Goal: Task Accomplishment & Management: Manage account settings

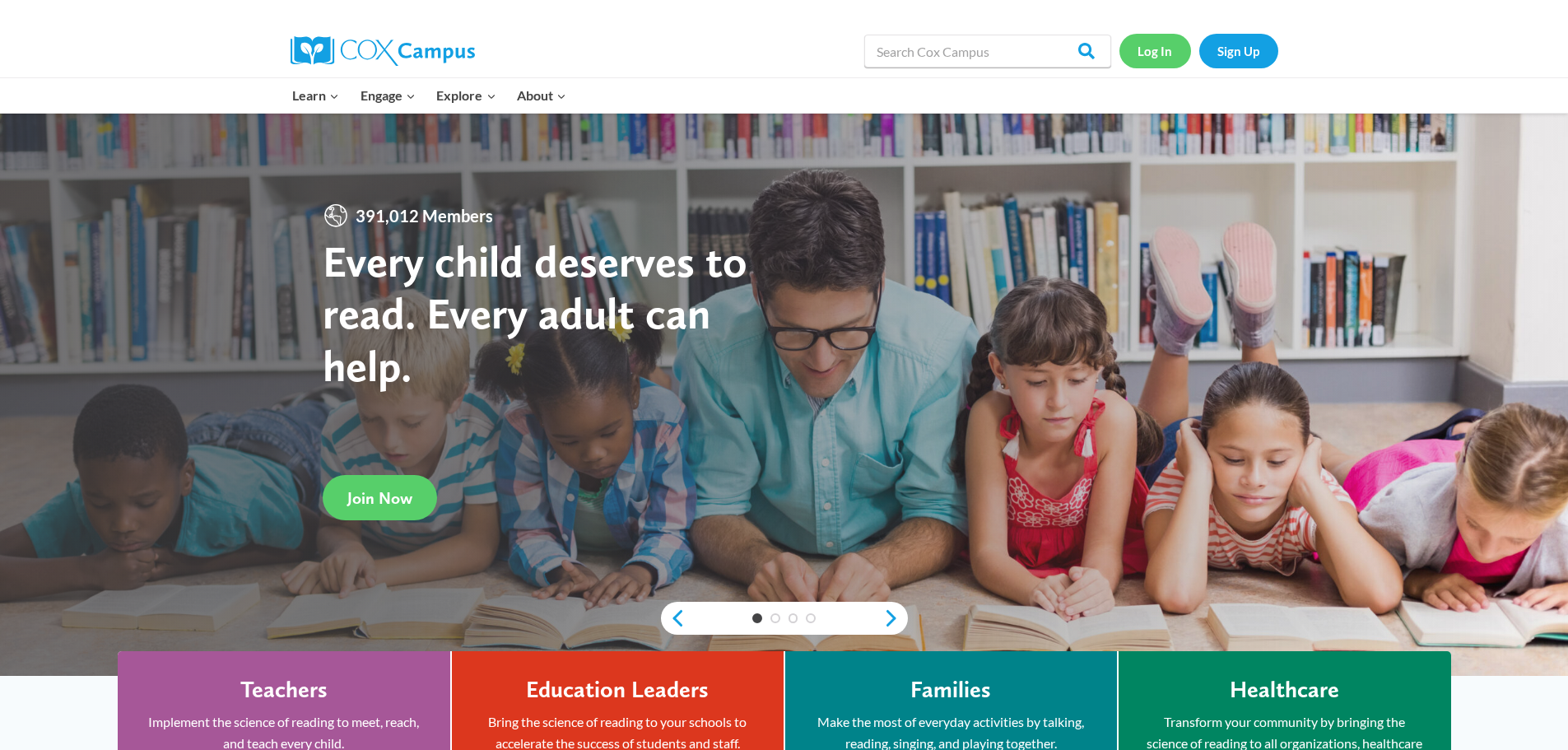
click at [1160, 53] on link "Log In" at bounding box center [1155, 50] width 72 height 34
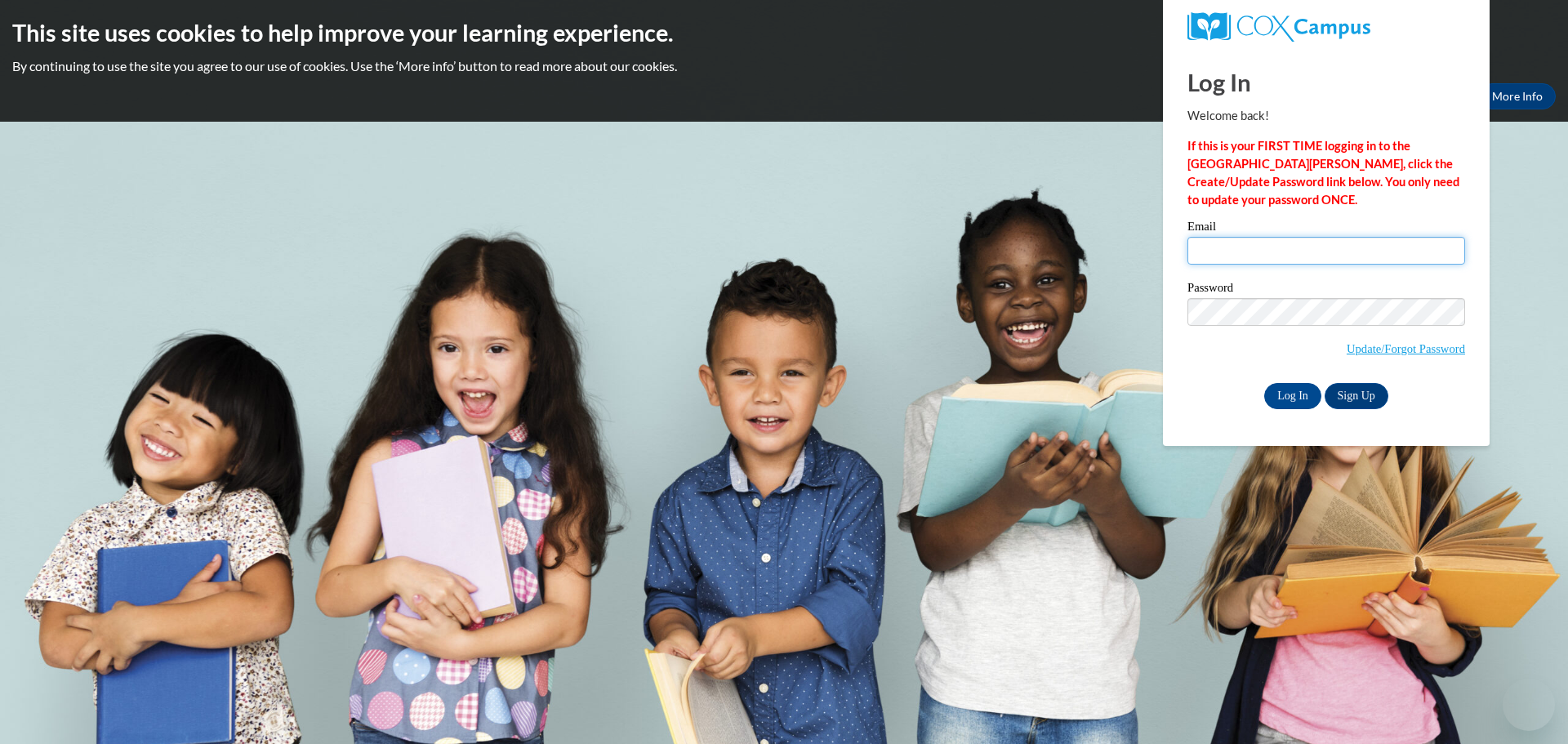
click at [1248, 246] on input "Email" at bounding box center [1326, 250] width 278 height 28
type input "[EMAIL_ADDRESS][DOMAIN_NAME]"
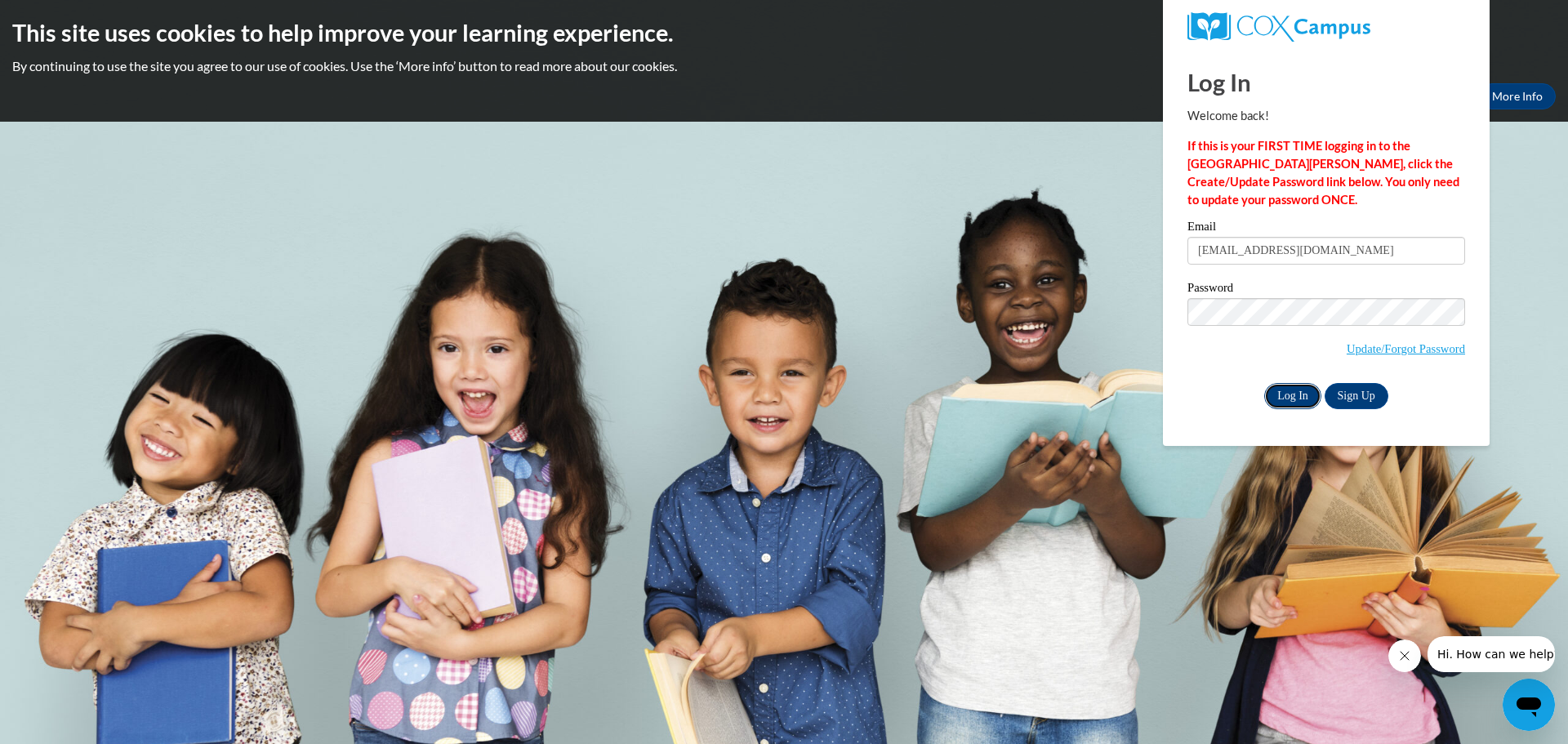
click at [1285, 394] on input "Log In" at bounding box center [1292, 395] width 57 height 26
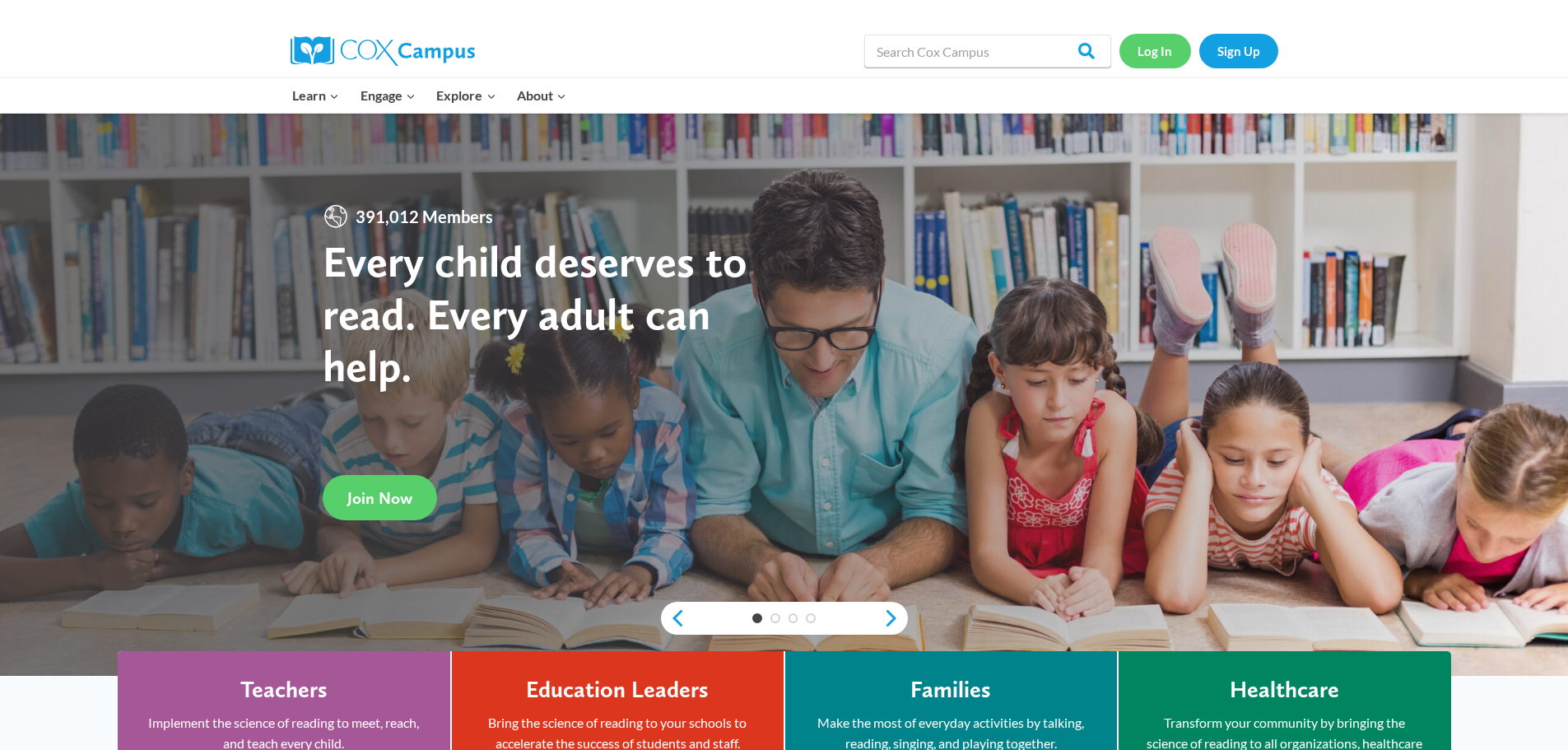
click at [1152, 51] on link "Log In" at bounding box center [1155, 50] width 72 height 34
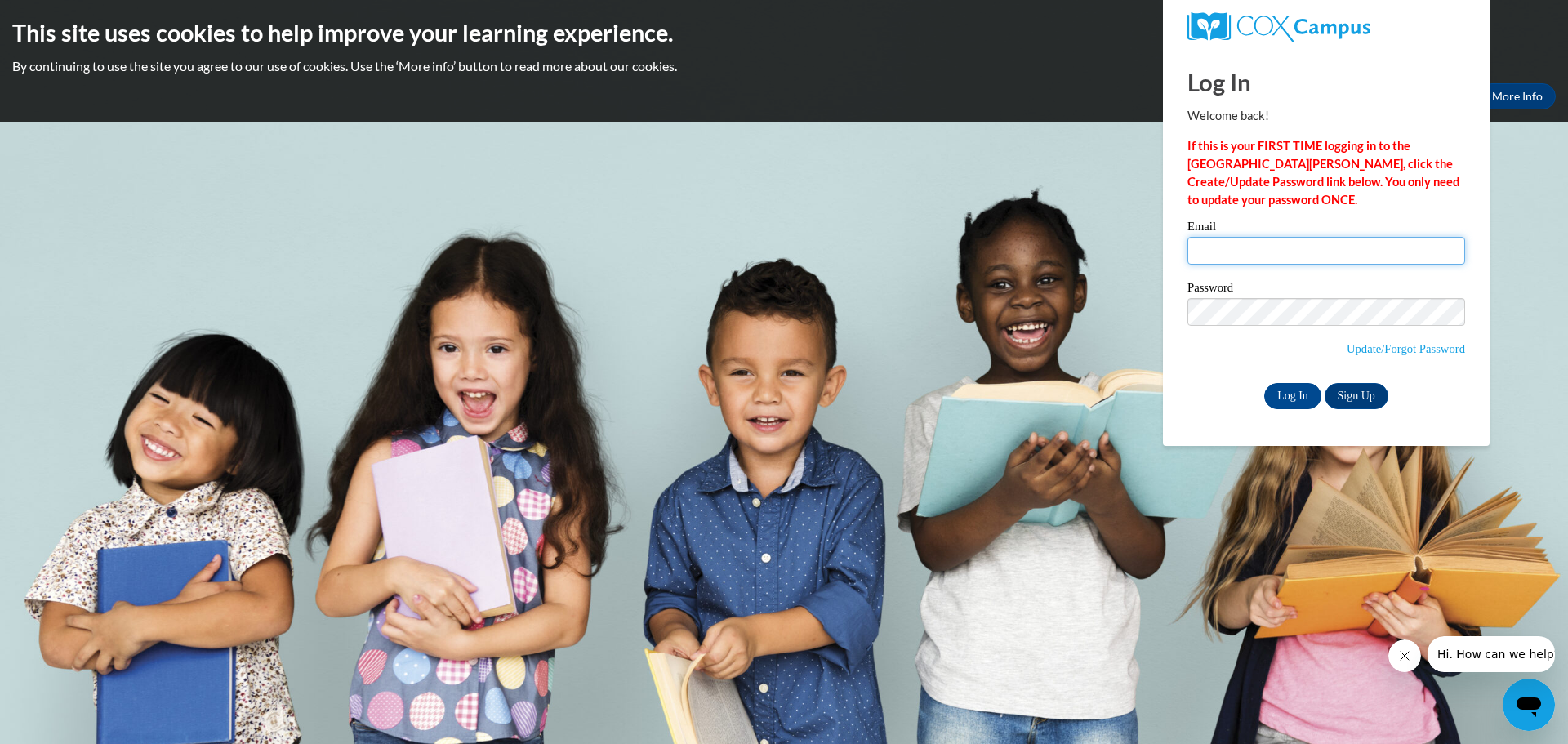
type input "[EMAIL_ADDRESS][DOMAIN_NAME]"
click at [1185, 309] on div "Please enter your email! Please enter your password! Email rbradford@wivcs.org …" at bounding box center [1326, 313] width 302 height 187
click at [1204, 339] on span "Update/Forgot Password" at bounding box center [1326, 332] width 278 height 68
click at [1276, 388] on input "Log In" at bounding box center [1292, 395] width 57 height 26
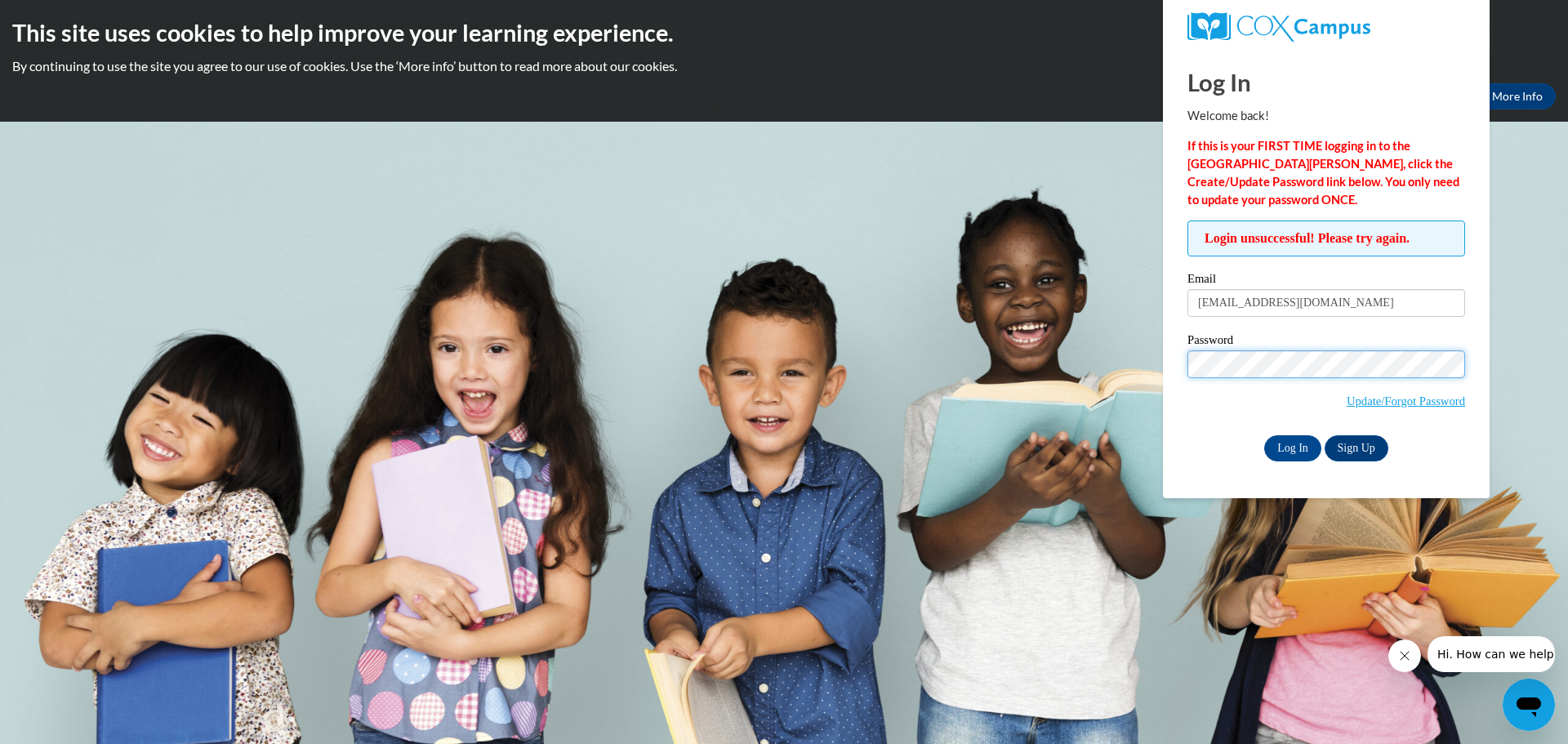
click at [1185, 362] on div "Login unsuccessful! Please try again. Please enter your email! Please enter you…" at bounding box center [1326, 340] width 302 height 240
click at [1264, 435] on input "Log In" at bounding box center [1292, 448] width 57 height 26
